Goal: Task Accomplishment & Management: Use online tool/utility

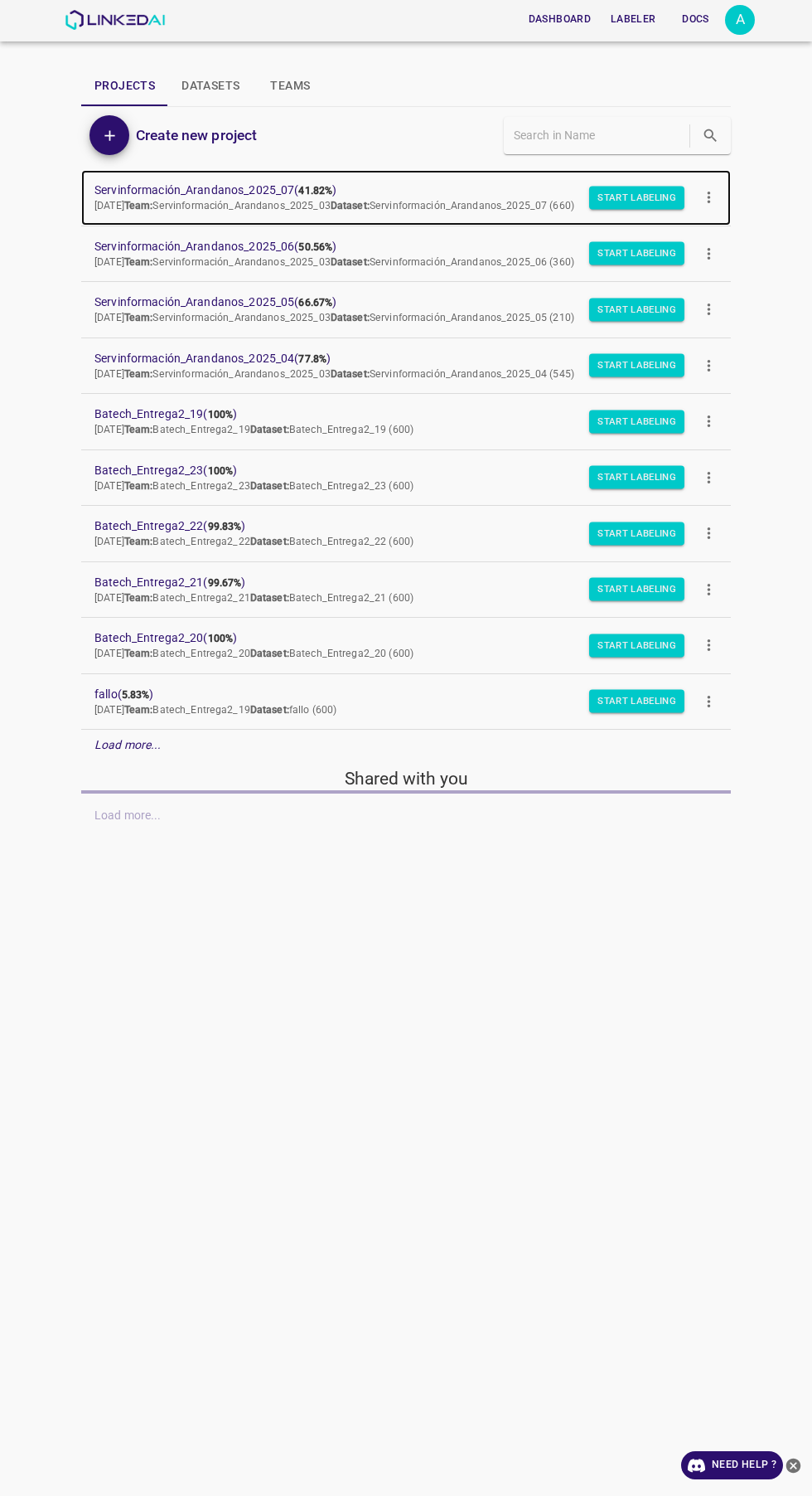
click at [313, 189] on b "41.82%" at bounding box center [315, 190] width 34 height 11
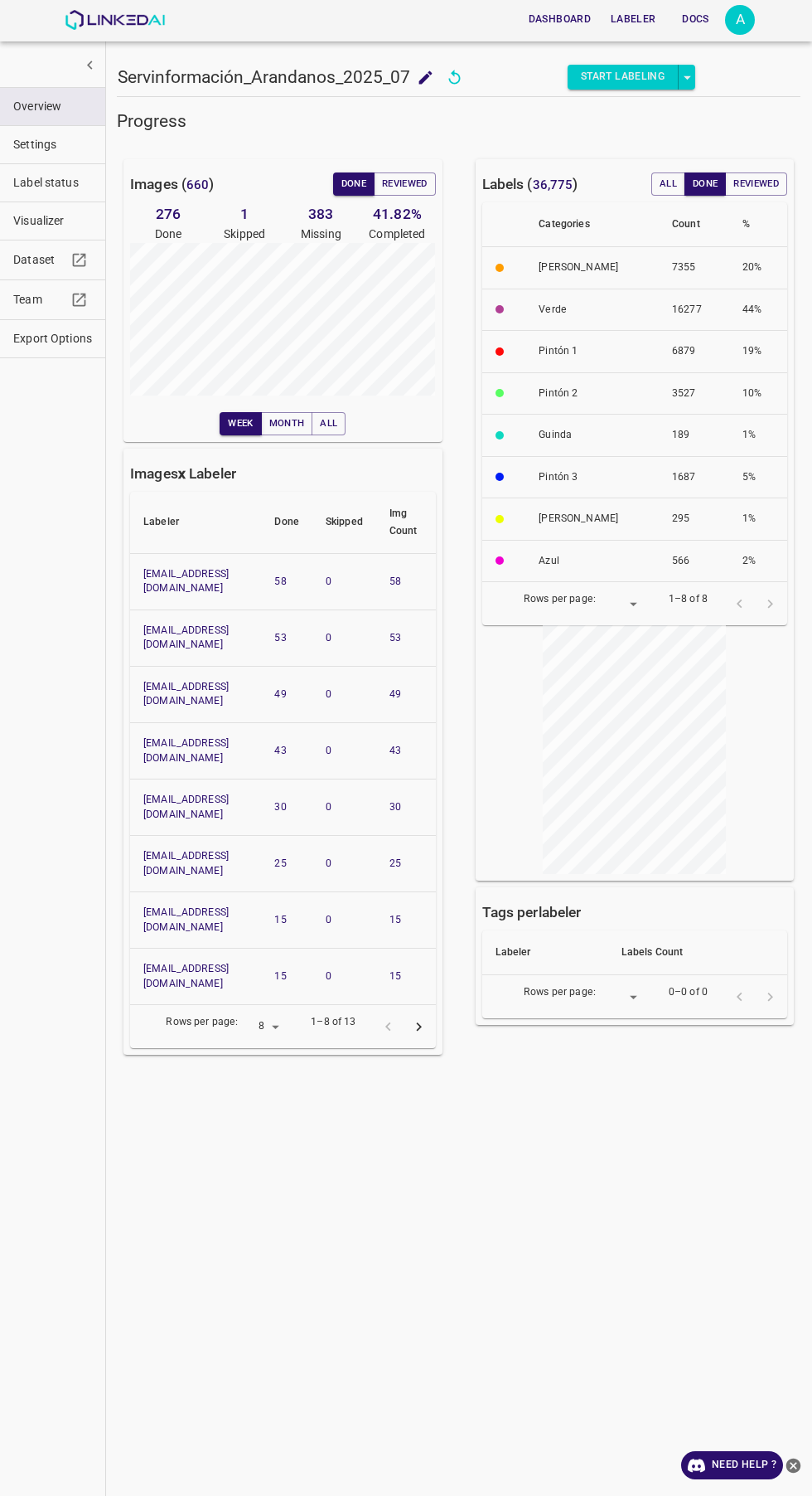
click at [20, 213] on span "Visualizer" at bounding box center [53, 221] width 79 height 18
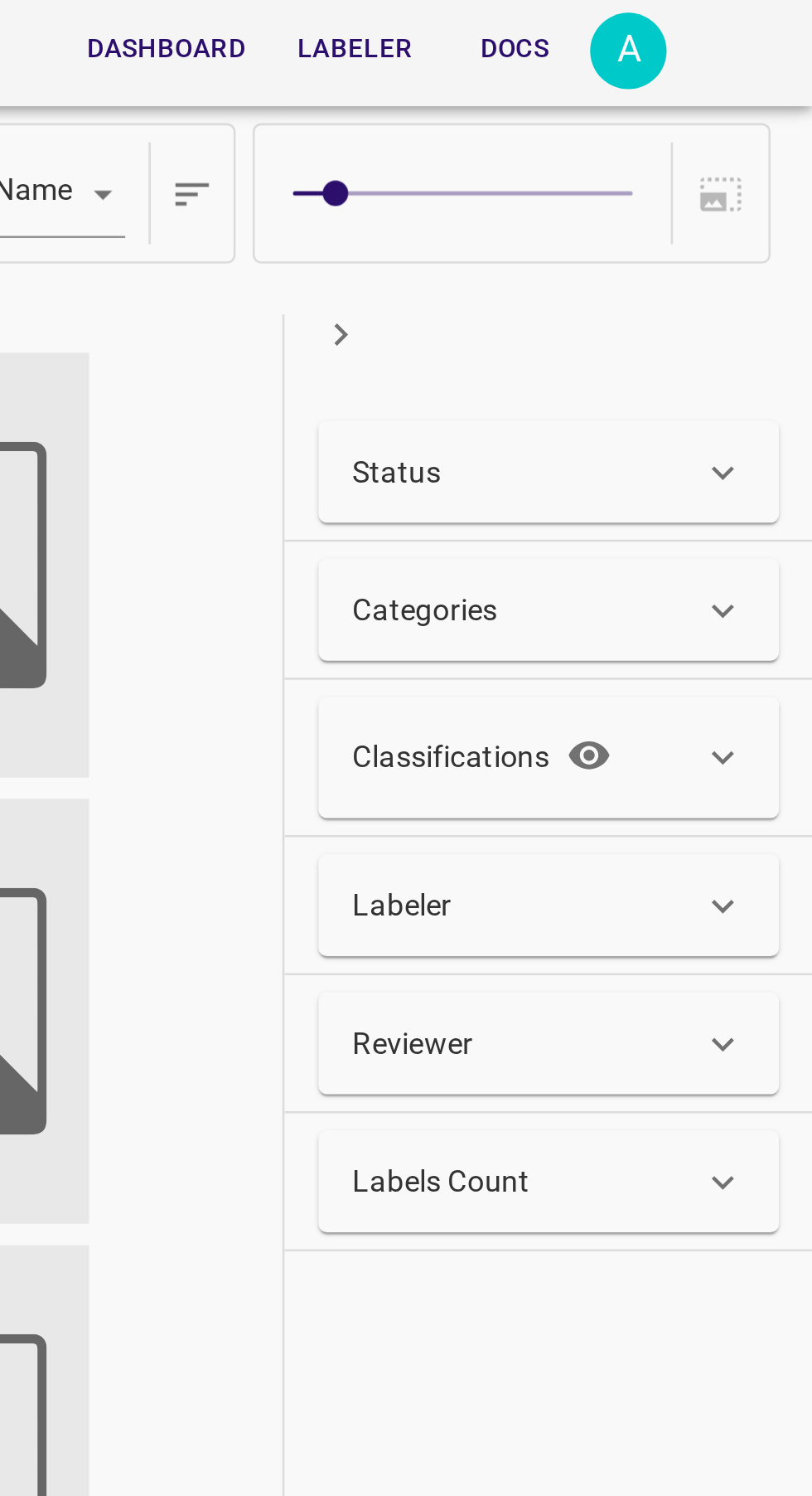
click at [702, 189] on div "Status" at bounding box center [700, 184] width 136 height 18
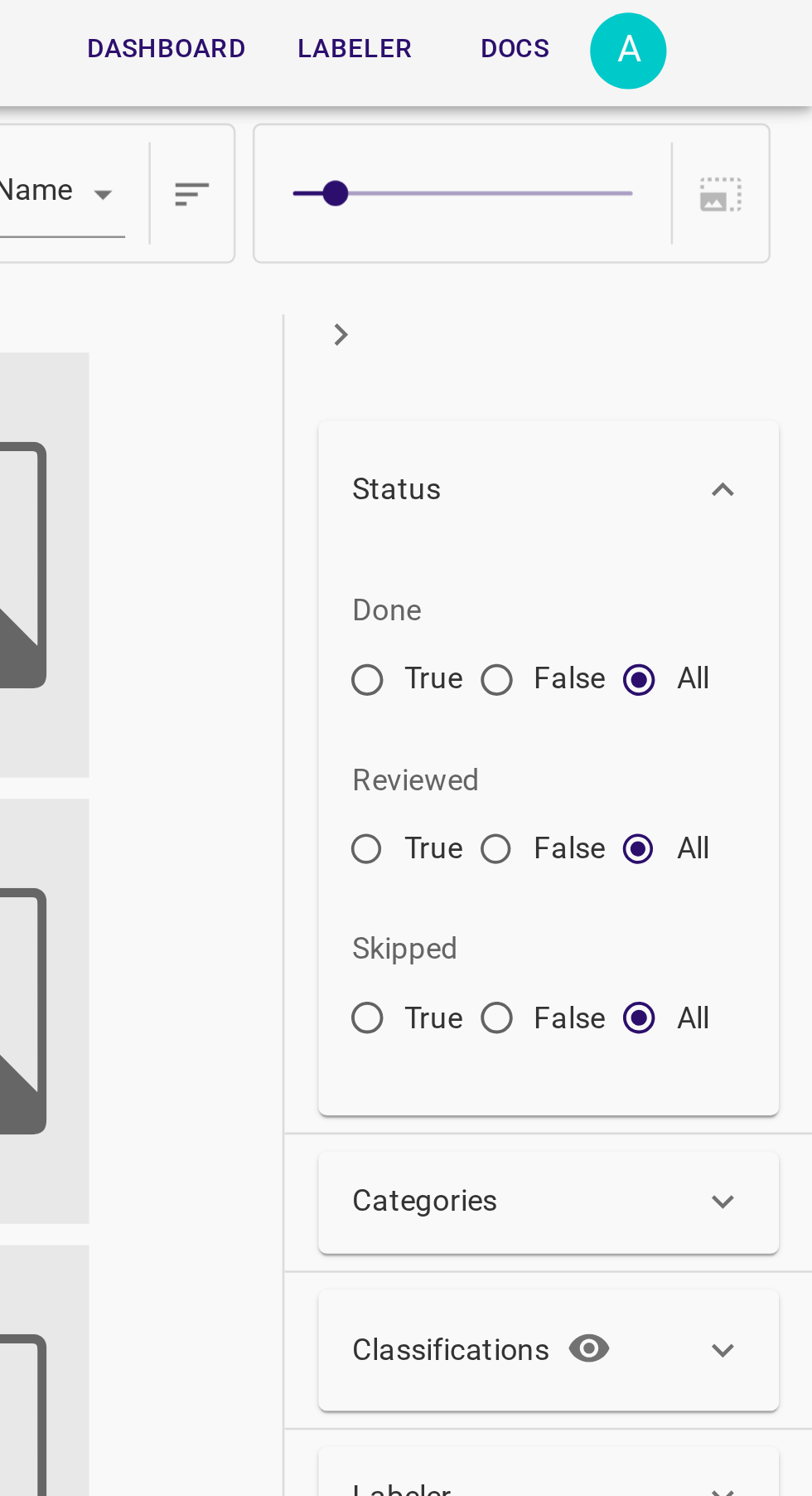
click at [692, 260] on input "False" at bounding box center [688, 268] width 30 height 30
radio input "true"
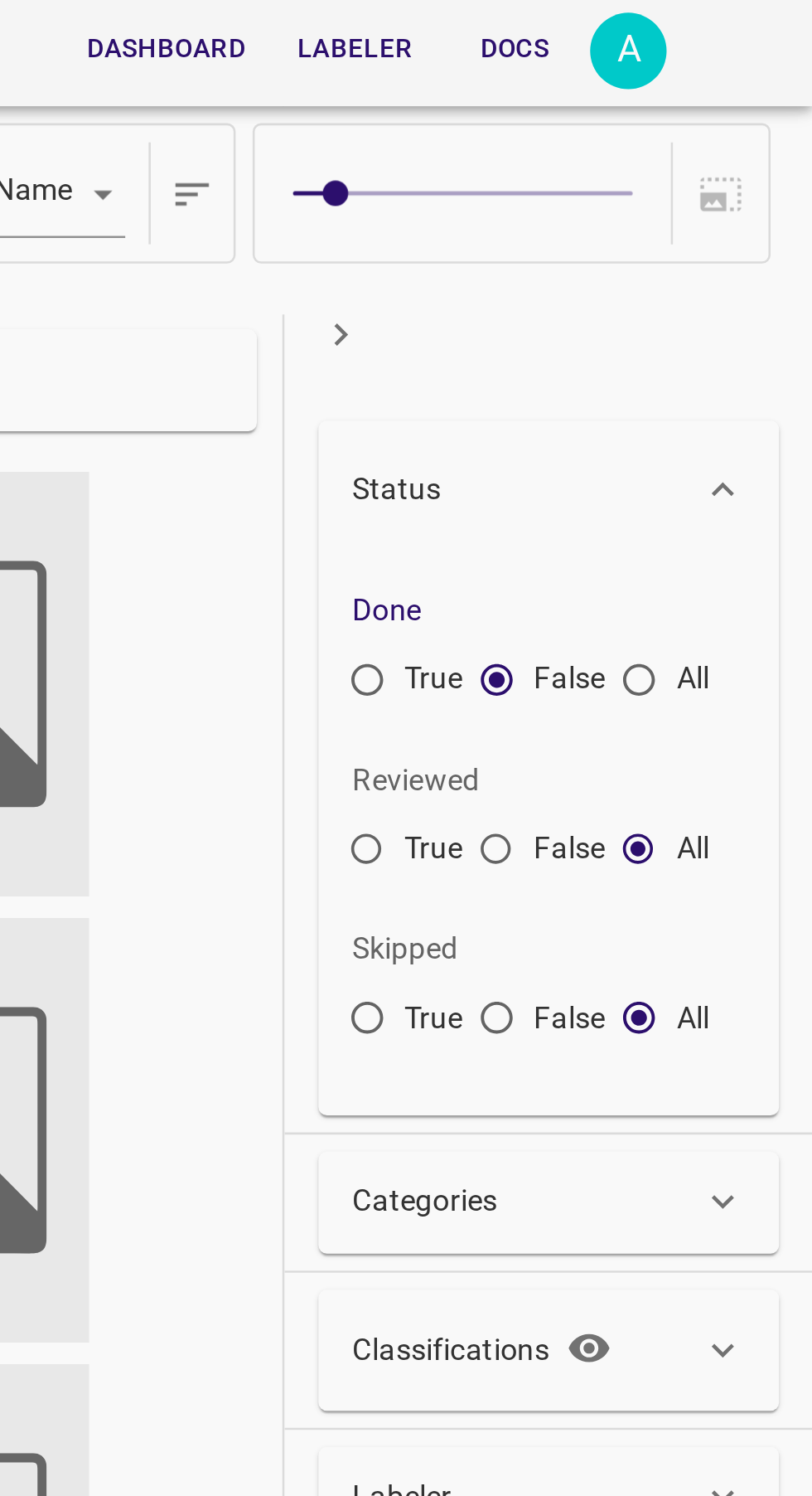
click at [636, 278] on input "True" at bounding box center [638, 268] width 30 height 30
radio input "true"
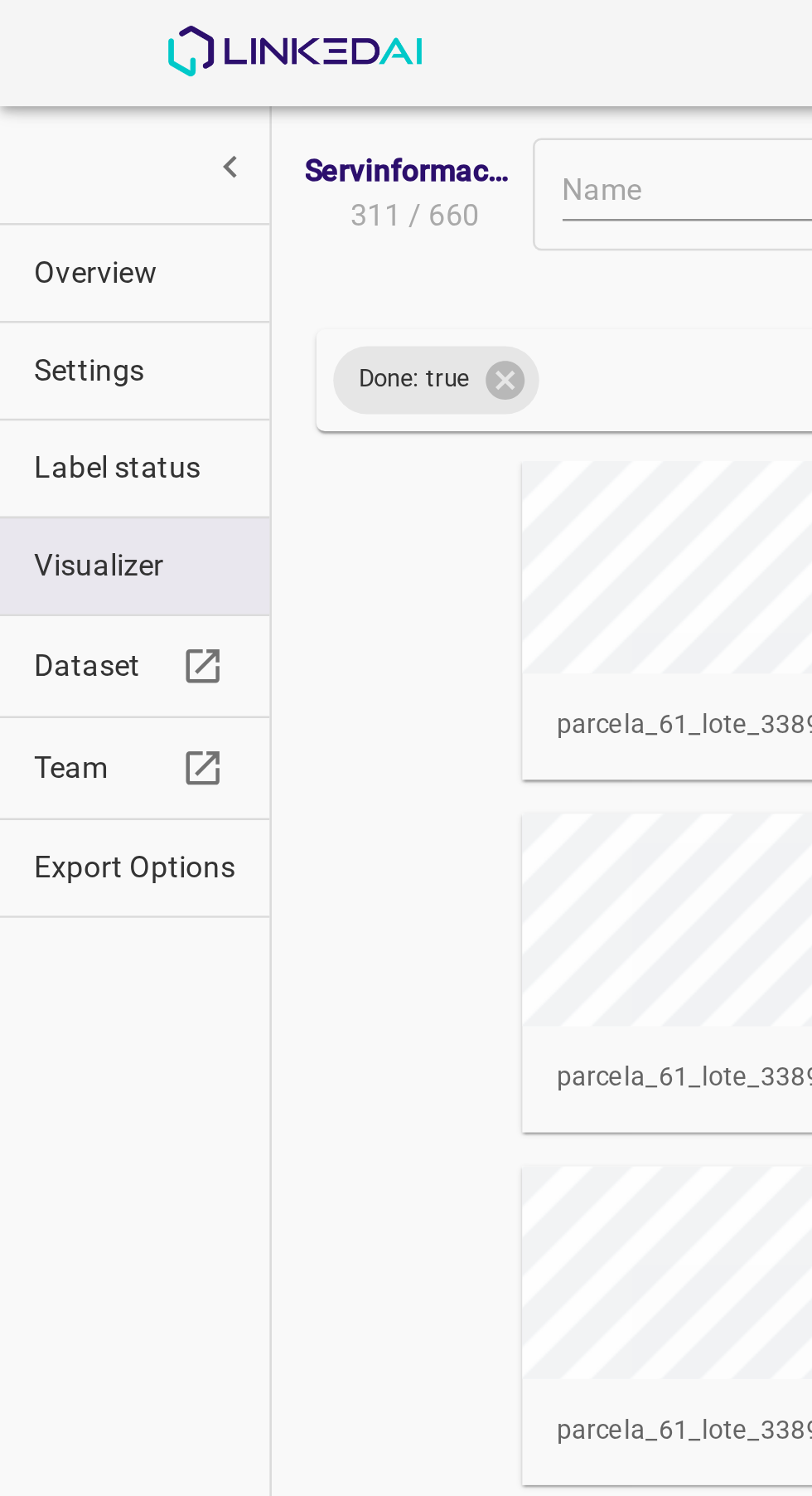
click at [74, 108] on span "Overview" at bounding box center [53, 107] width 79 height 18
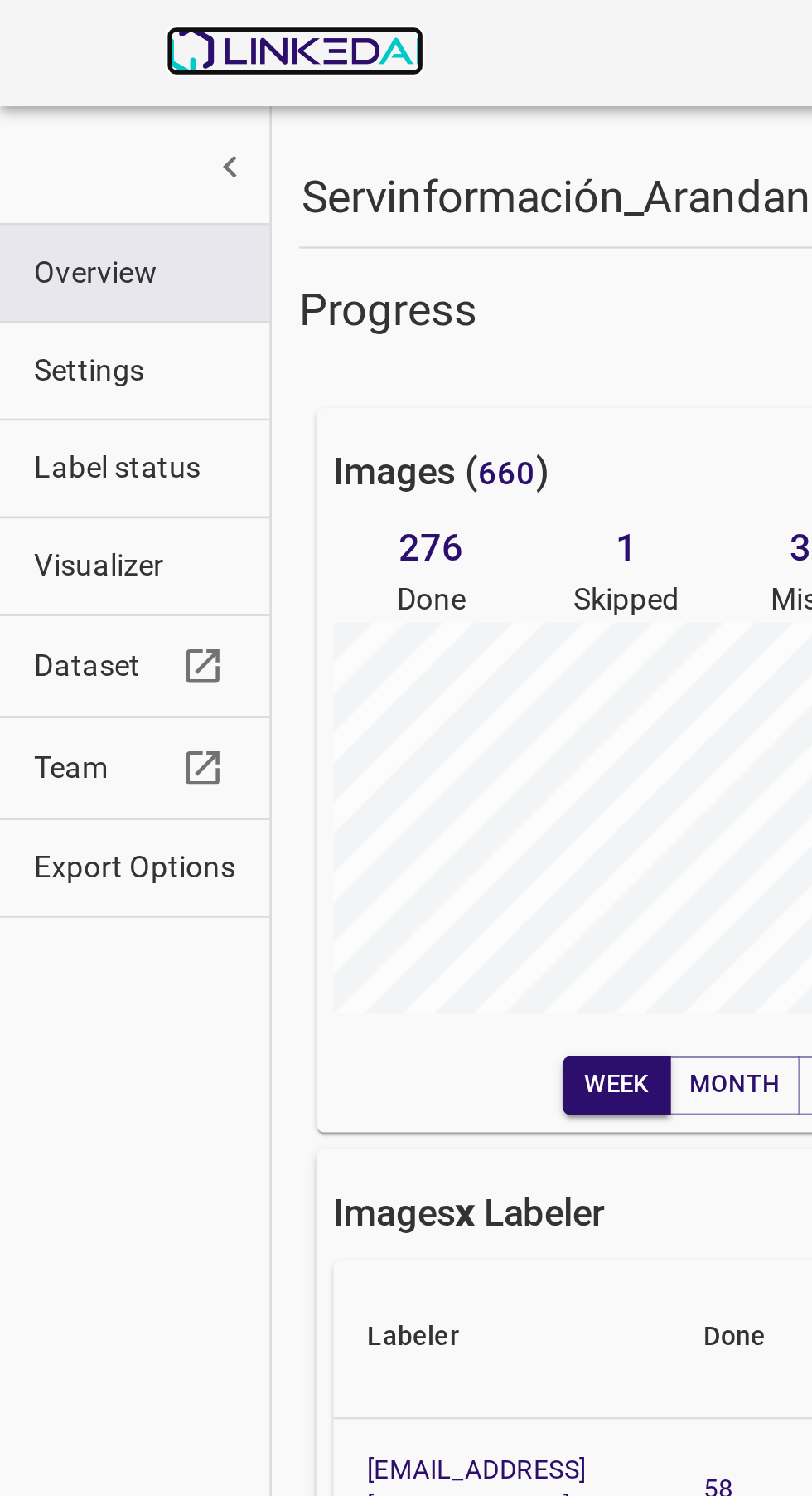
click at [146, 25] on img at bounding box center [115, 19] width 100 height 20
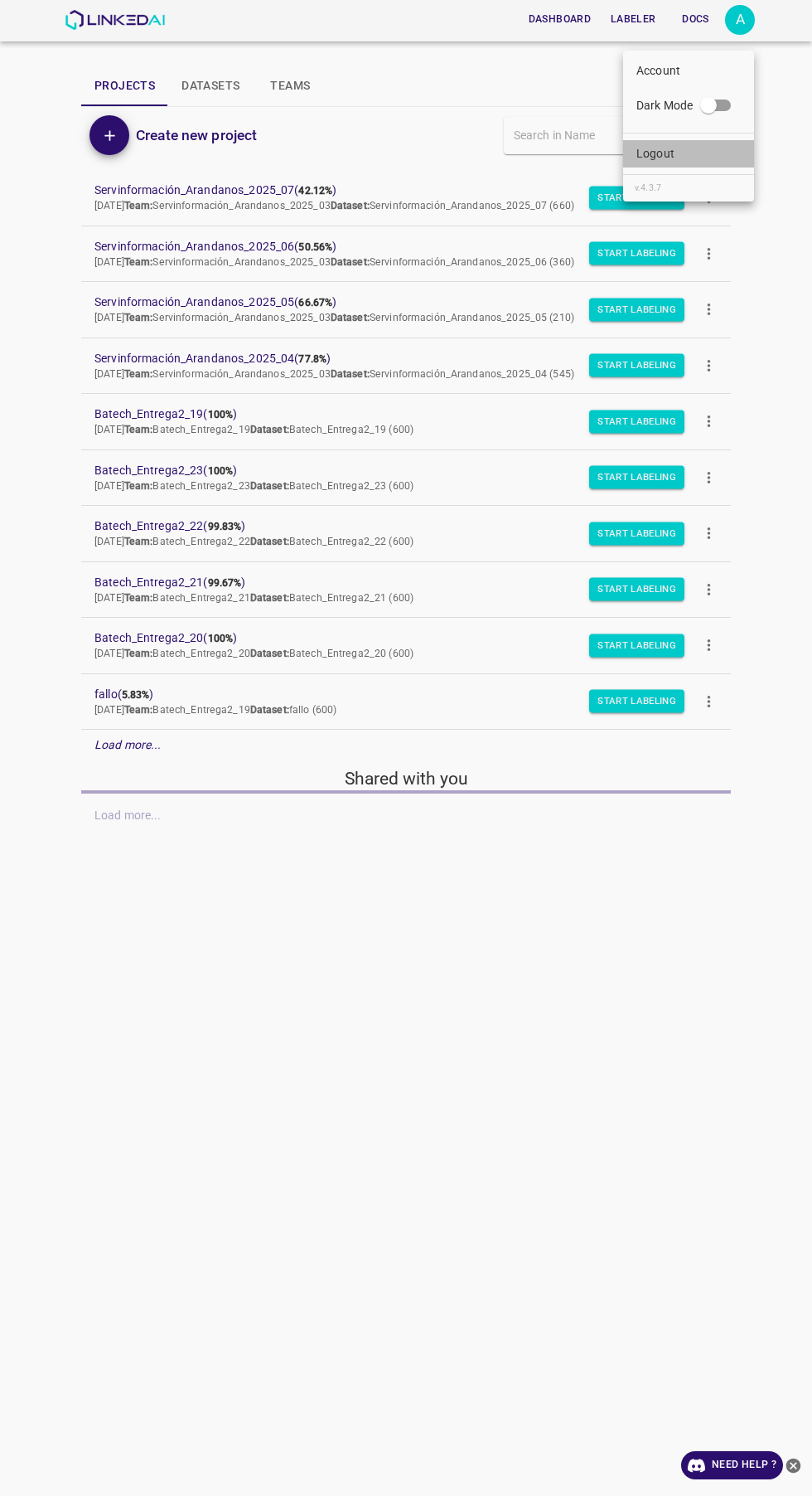
click at [716, 154] on li "Logout" at bounding box center [688, 154] width 131 height 27
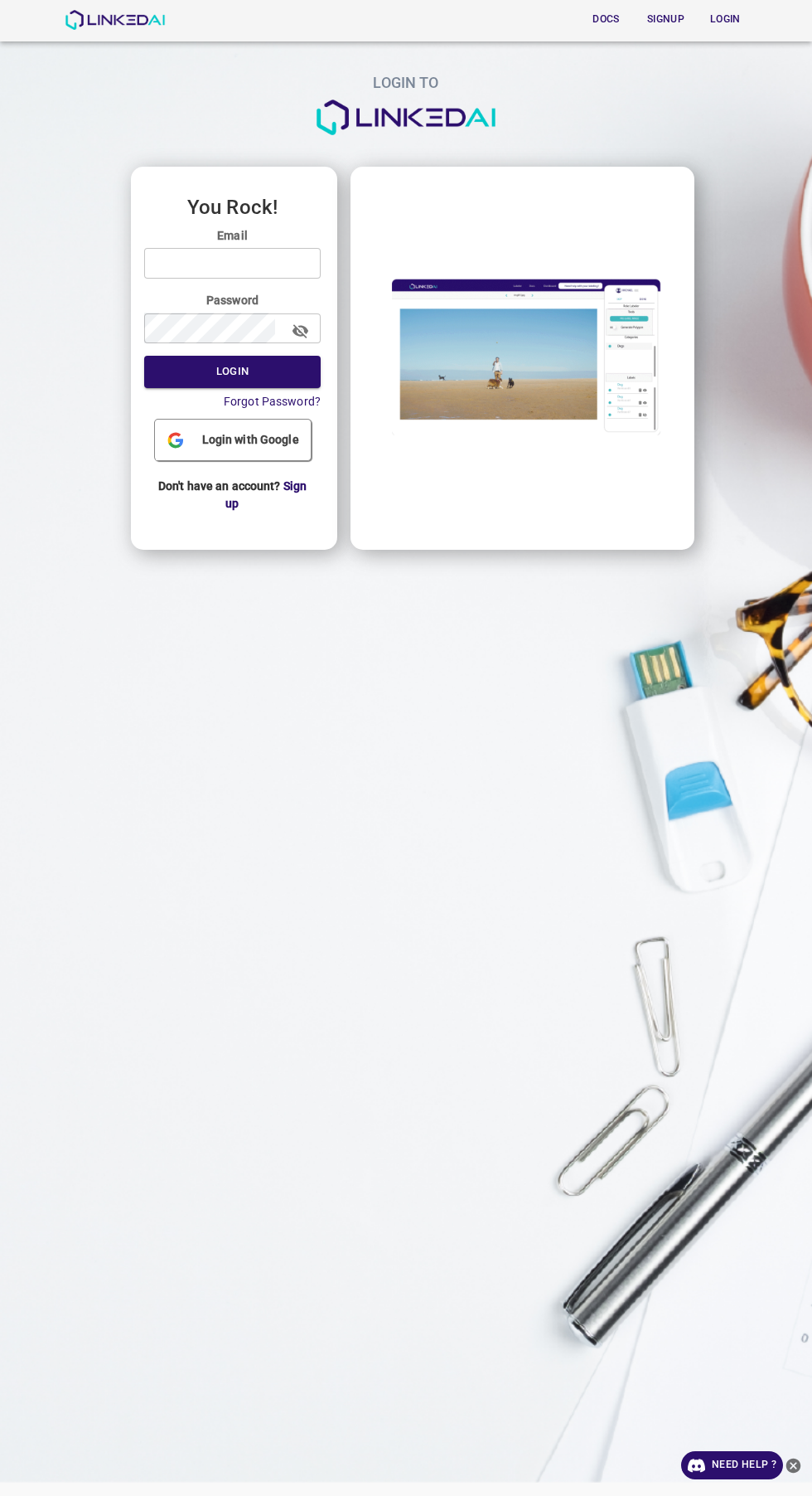
click at [285, 276] on input "email" at bounding box center [231, 263] width 176 height 31
click at [282, 263] on input "email" at bounding box center [231, 263] width 176 height 31
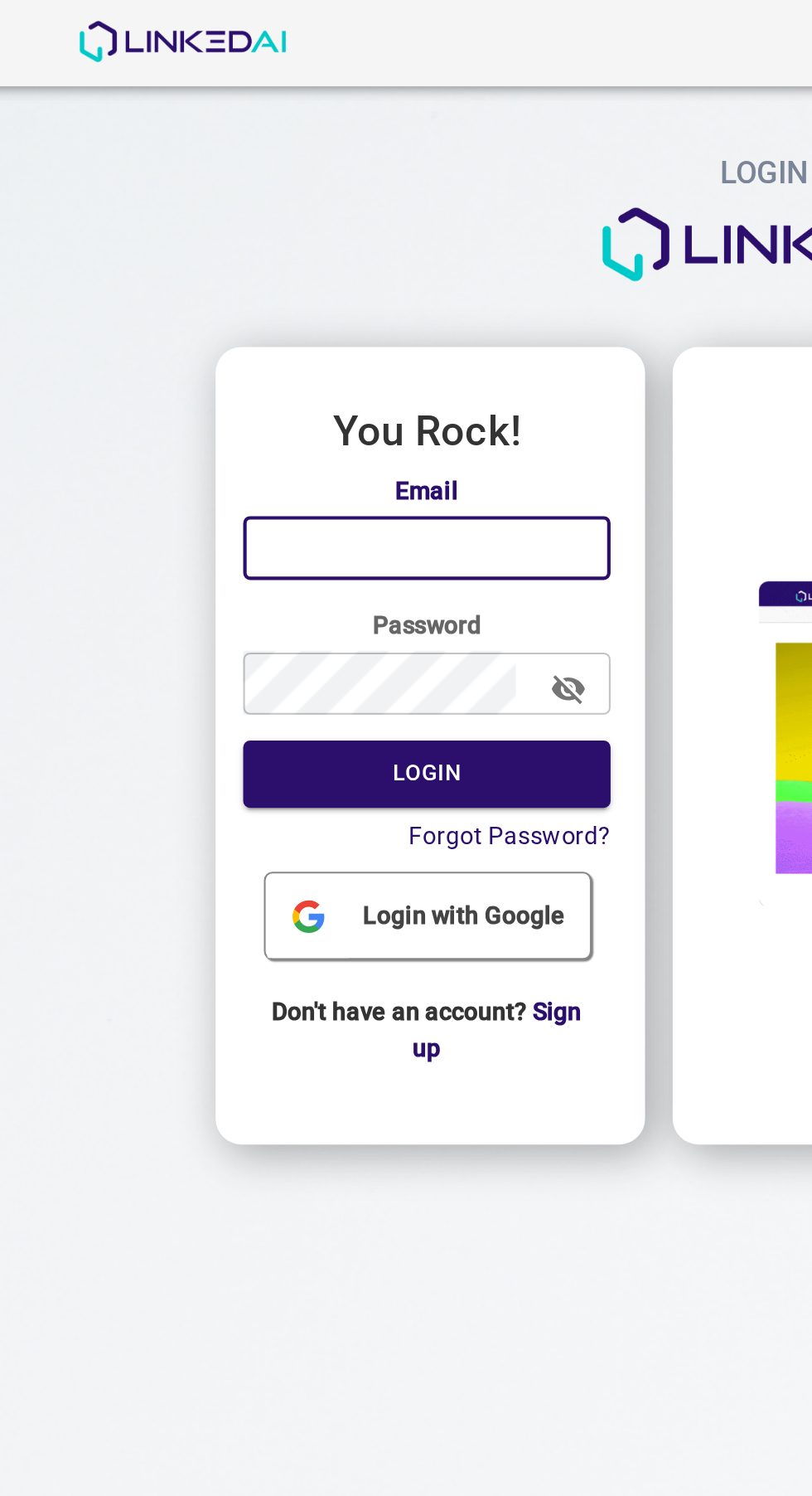
click at [250, 262] on input "email" at bounding box center [231, 263] width 176 height 31
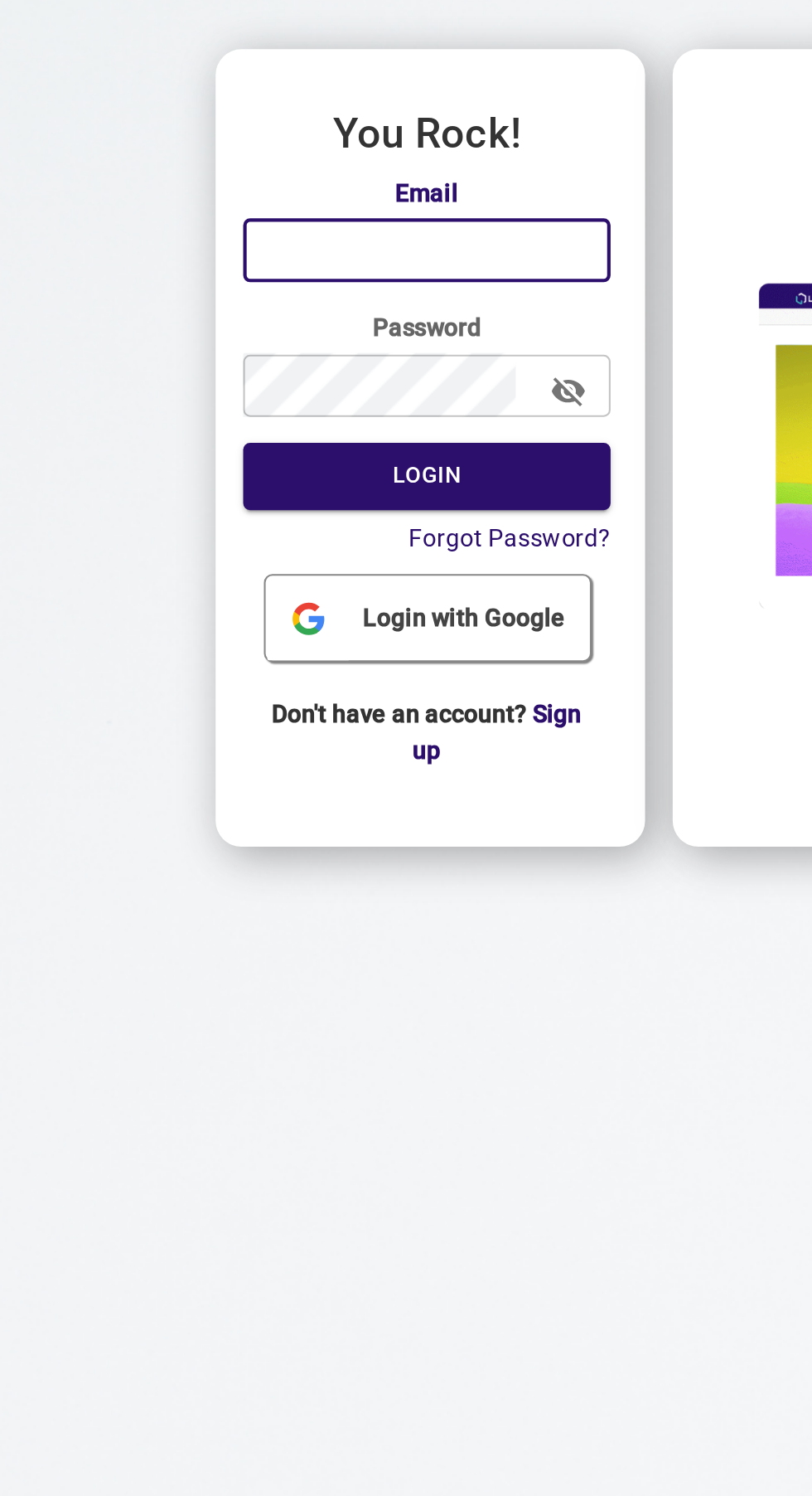
click at [274, 265] on input "email" at bounding box center [231, 263] width 176 height 31
type input "legit@linkedai.co"
click at [251, 369] on button "Login" at bounding box center [231, 371] width 176 height 32
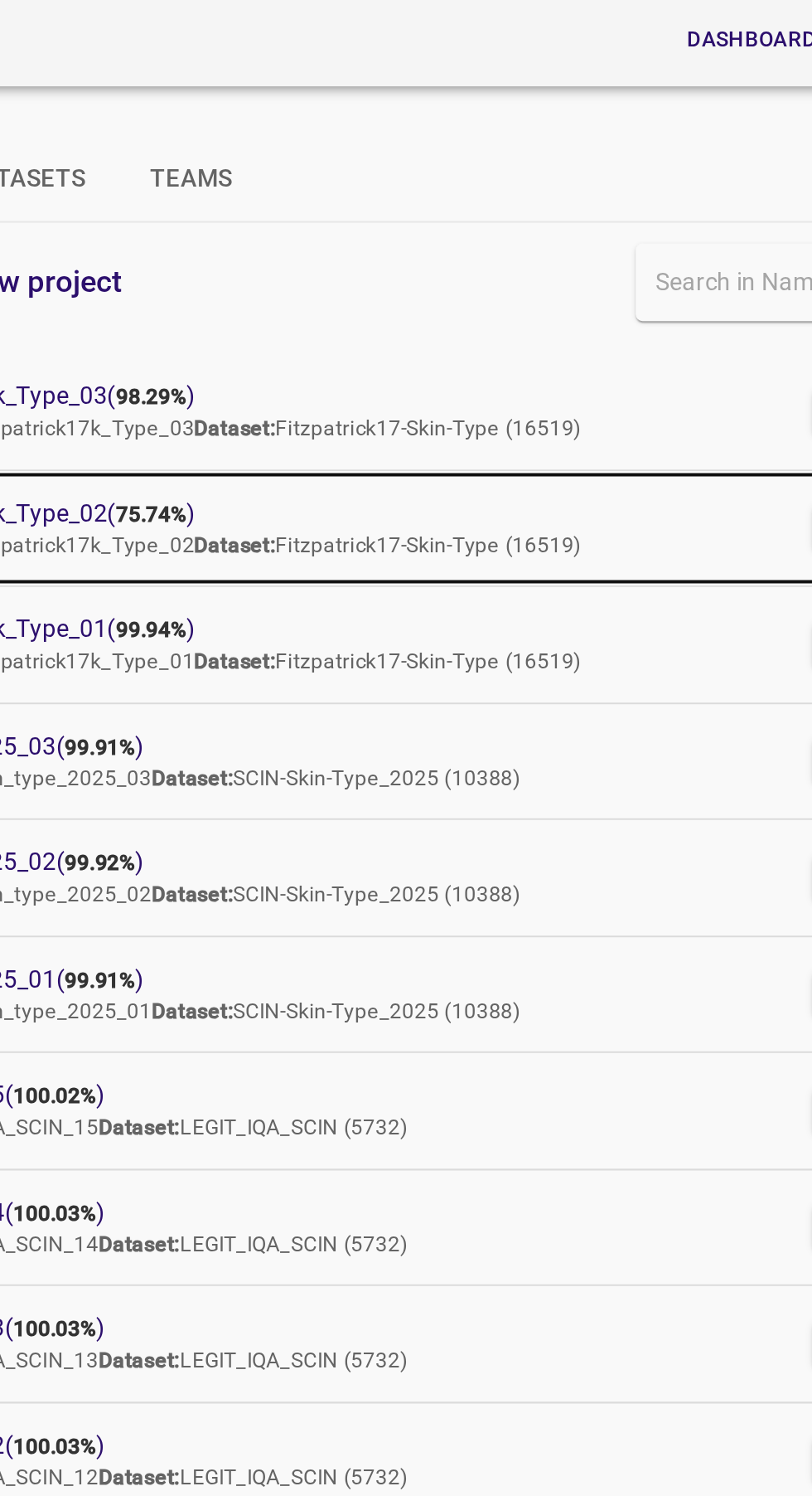
click at [249, 249] on span "Legit_Fitzpatrick17k_Type_02 ( 75.74% )" at bounding box center [393, 247] width 597 height 18
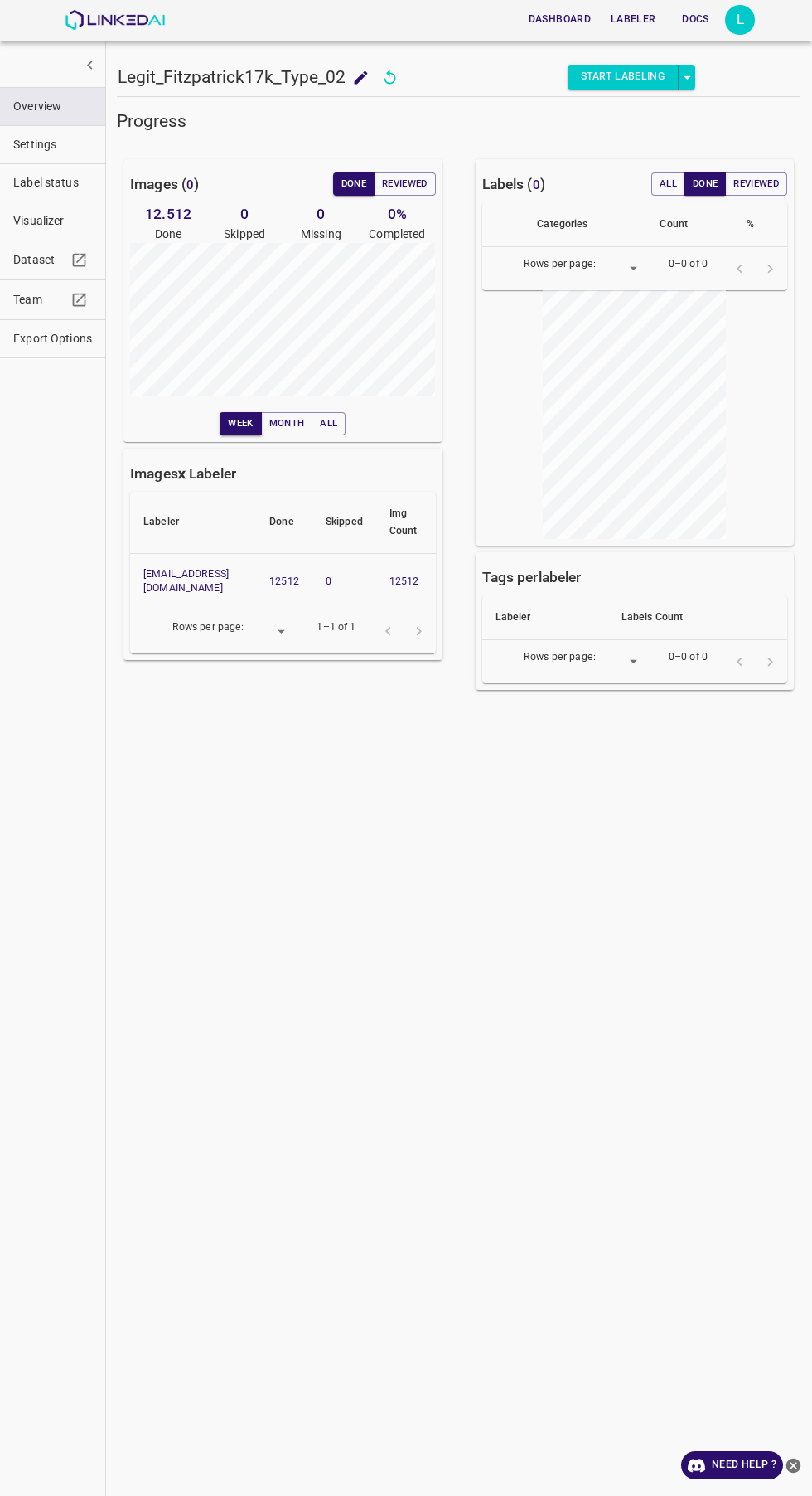
type input "8"
